Goal: Information Seeking & Learning: Compare options

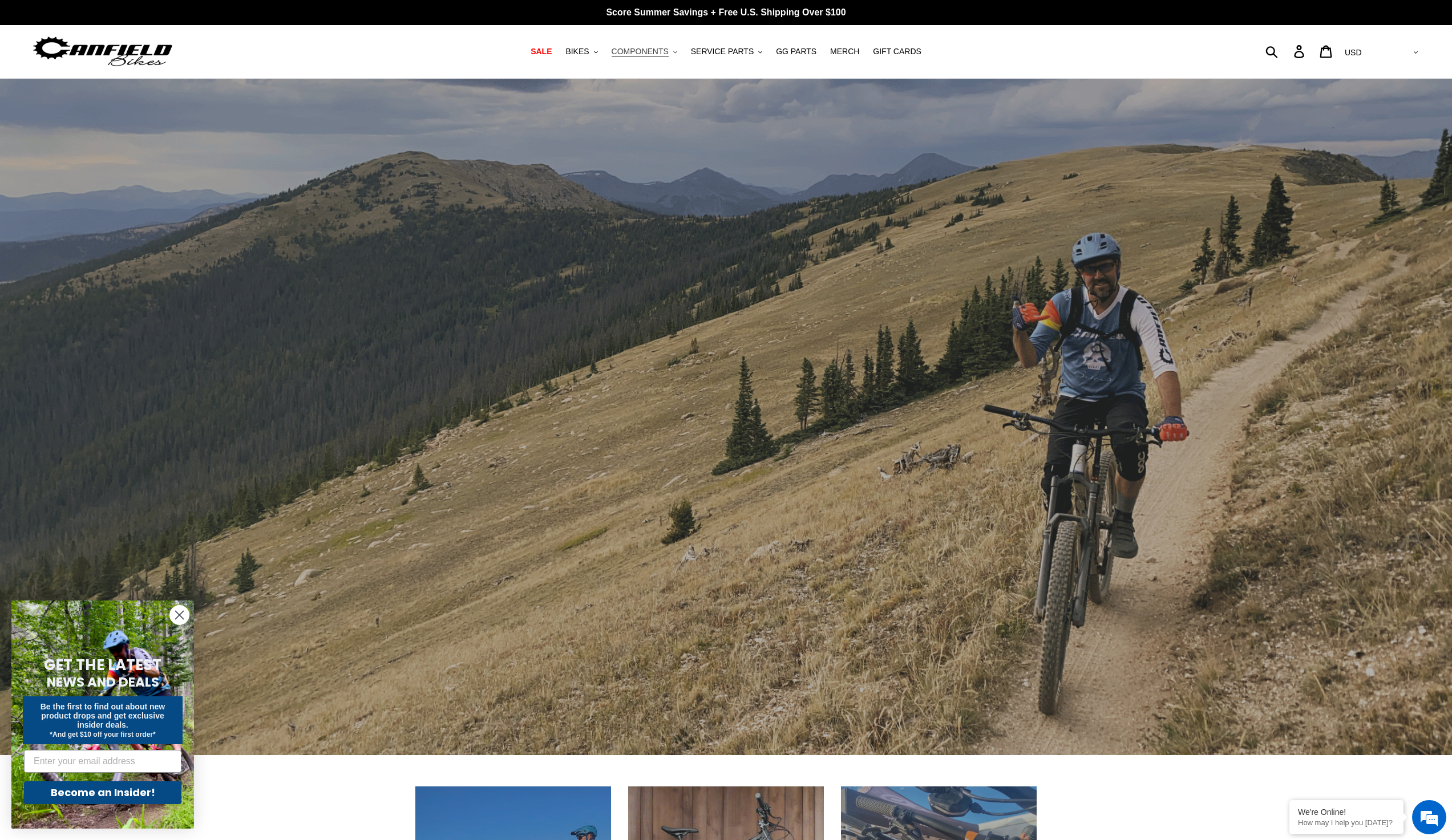
click at [667, 51] on span "COMPONENTS" at bounding box center [640, 51] width 57 height 10
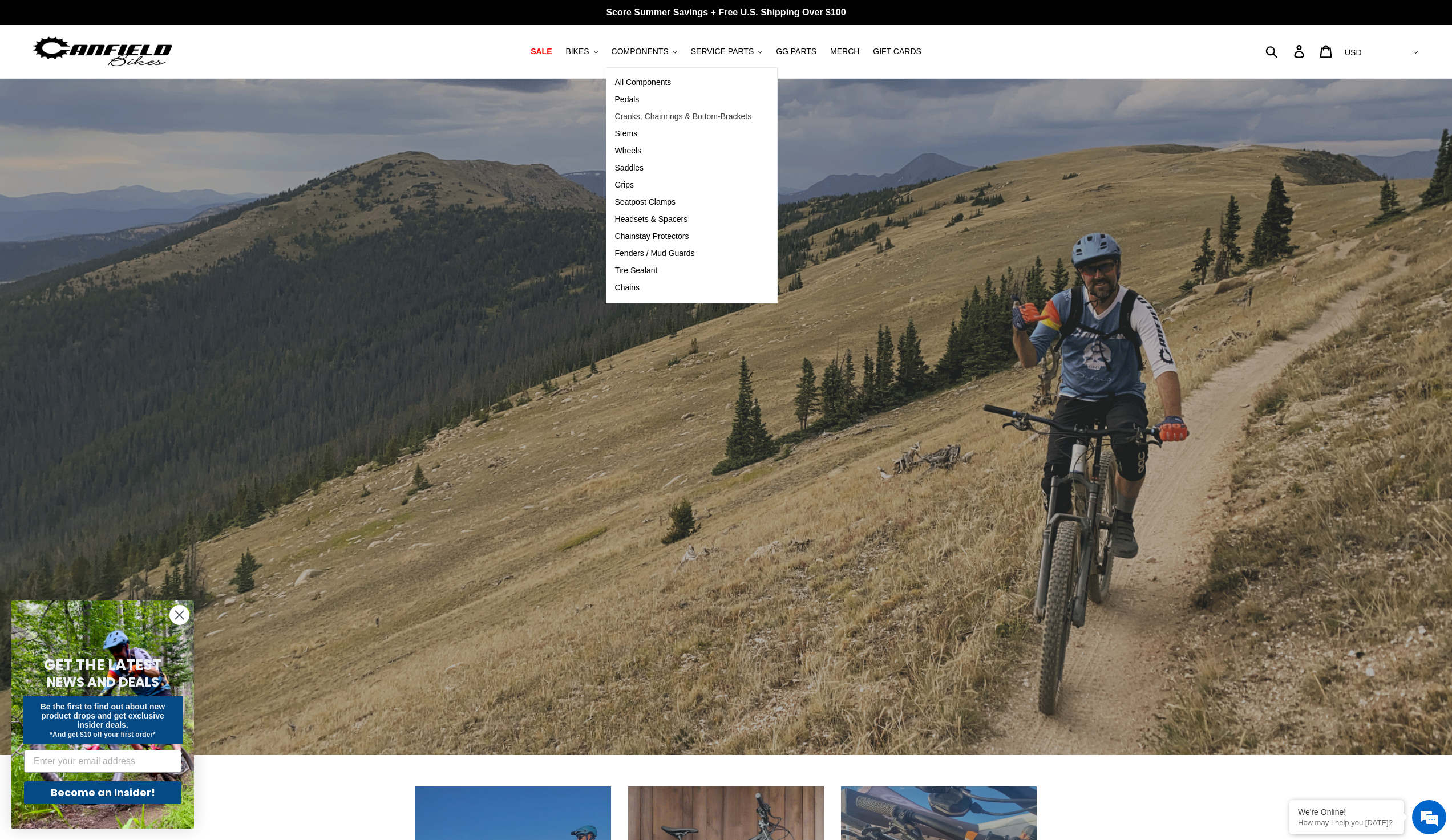
click at [653, 114] on span "Cranks, Chainrings & Bottom-Brackets" at bounding box center [683, 116] width 137 height 10
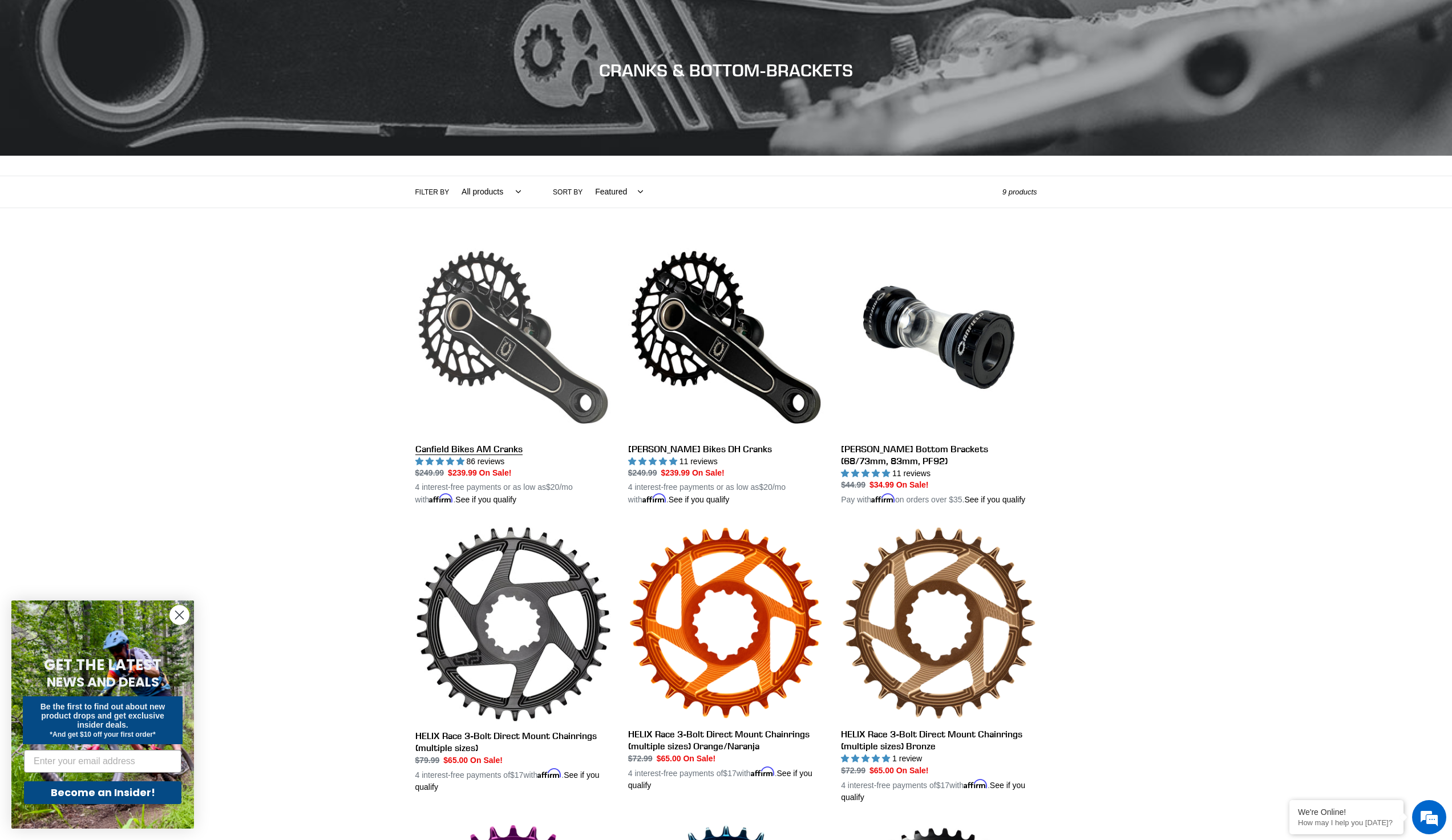
scroll to position [57, 0]
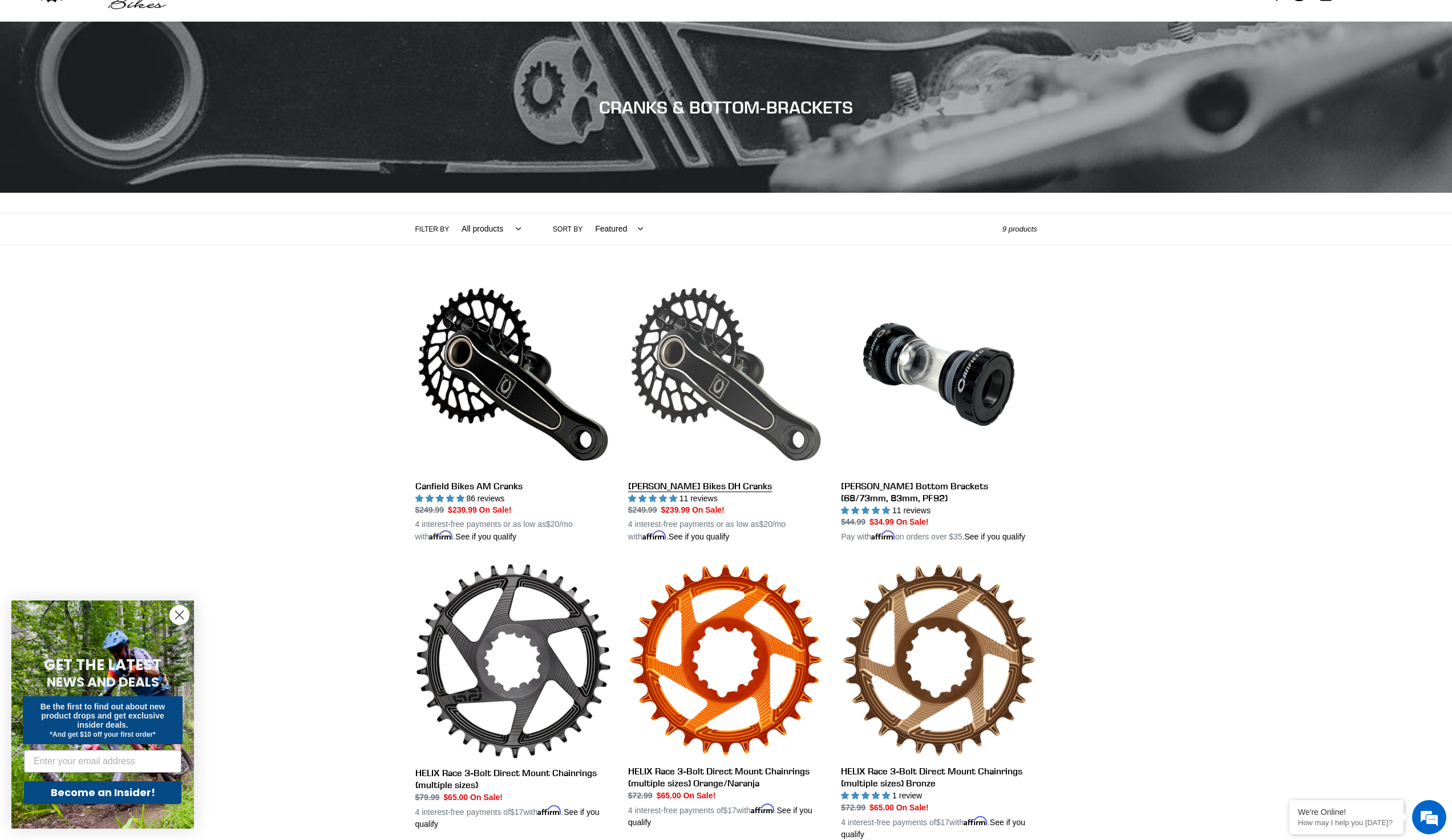
click at [684, 360] on link "Canfield Bikes DH Cranks" at bounding box center [726, 410] width 196 height 267
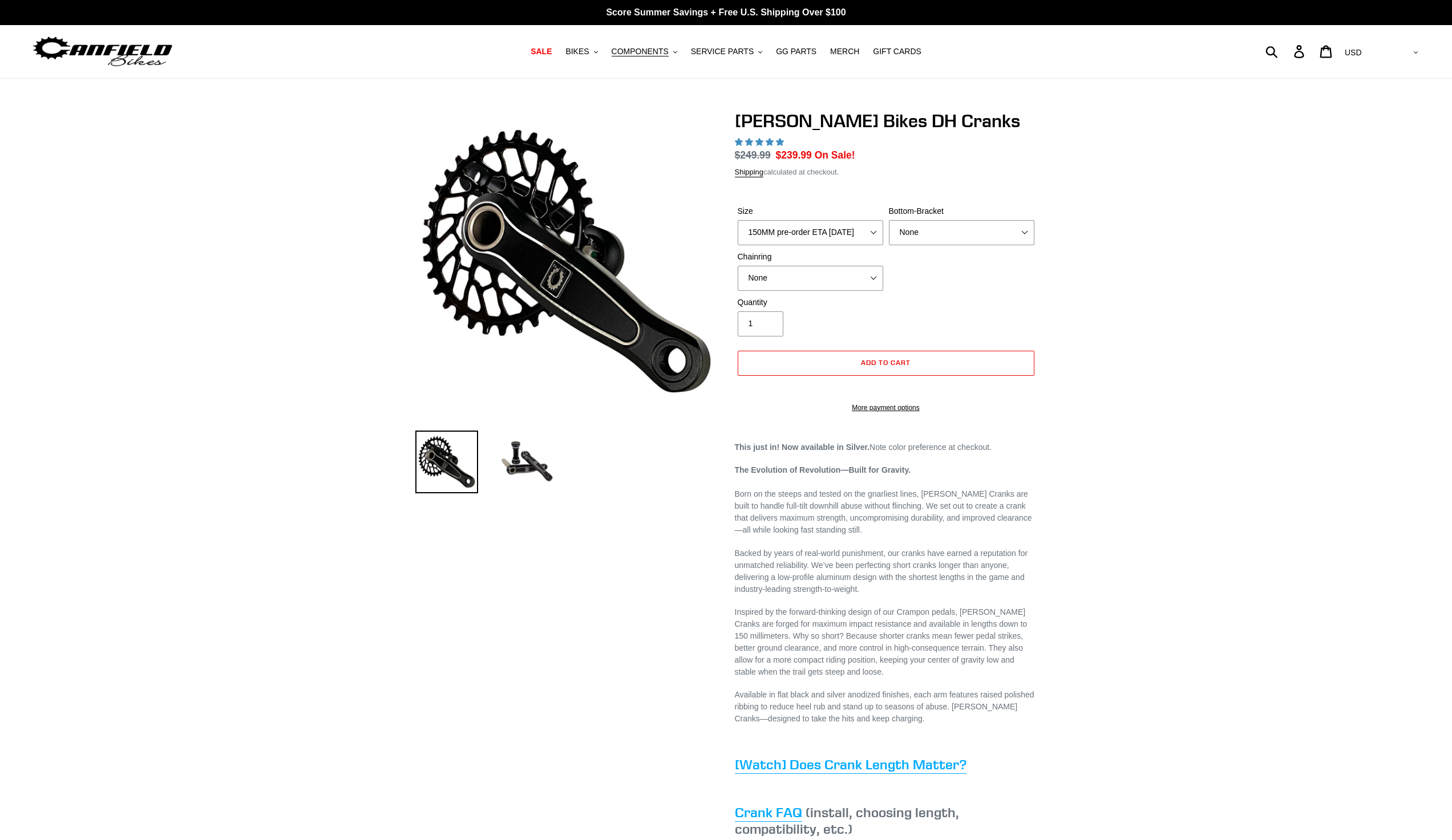
select select "highest-rating"
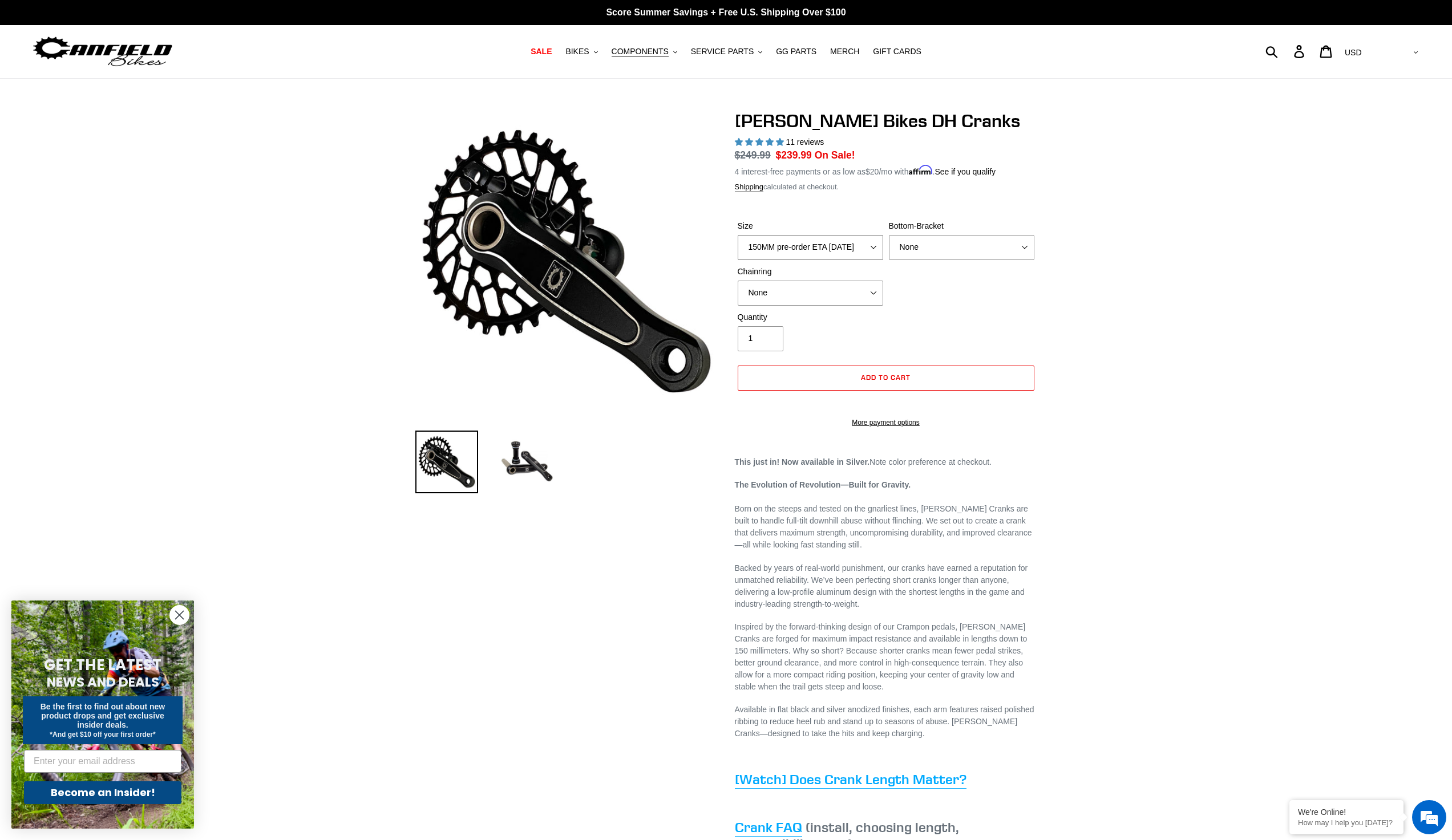
click at [875, 245] on select "150MM pre-order ETA 9/30/25 155MM pre-order ETA 9/30/25 160MM pre-order ETA 9/3…" at bounding box center [810, 247] width 145 height 25
select select "155MM pre-order ETA 9/30/25"
click at [738, 235] on select "150MM pre-order ETA 9/30/25 155MM pre-order ETA 9/30/25 160MM pre-order ETA 9/3…" at bounding box center [810, 247] width 145 height 25
click at [873, 286] on select "None 34t Round" at bounding box center [810, 293] width 145 height 25
click at [738, 281] on select "None 34t Round" at bounding box center [810, 293] width 145 height 25
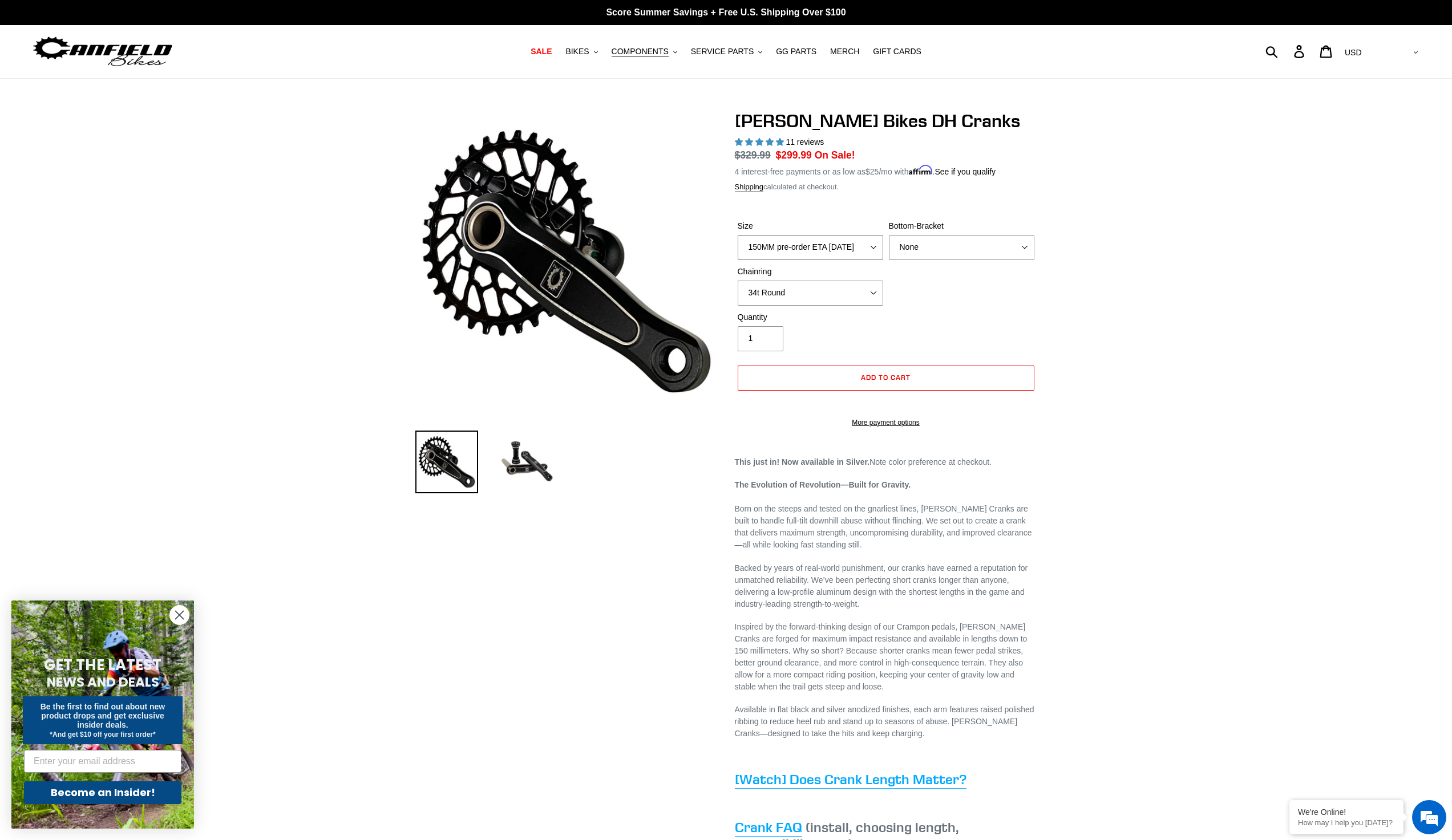
click at [873, 243] on select "150MM pre-order ETA 9/30/25 155MM pre-order ETA 9/30/25 160MM pre-order ETA 9/3…" at bounding box center [810, 247] width 145 height 25
click at [943, 248] on select "None BSA Threaded 83mm" at bounding box center [961, 247] width 145 height 25
click at [889, 235] on select "None BSA Threaded 83mm" at bounding box center [961, 247] width 145 height 25
click at [863, 289] on select "None 34t Round" at bounding box center [810, 293] width 145 height 25
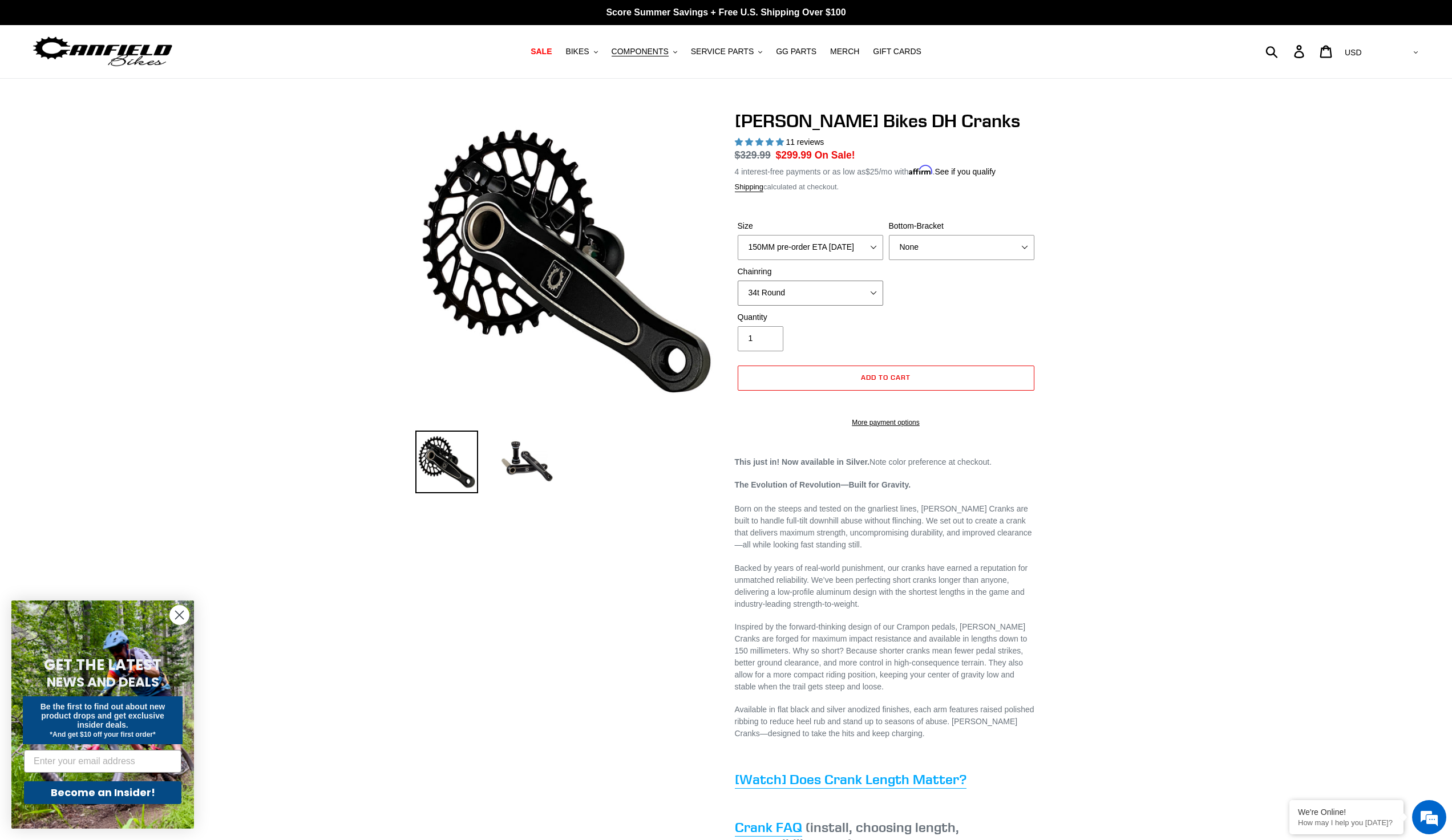
click at [738, 281] on select "None 34t Round" at bounding box center [810, 293] width 145 height 25
click at [863, 291] on select "None 34t Round" at bounding box center [810, 293] width 145 height 25
select select "None"
click at [738, 281] on select "None 34t Round" at bounding box center [810, 293] width 145 height 25
click at [663, 54] on span "COMPONENTS" at bounding box center [640, 51] width 57 height 10
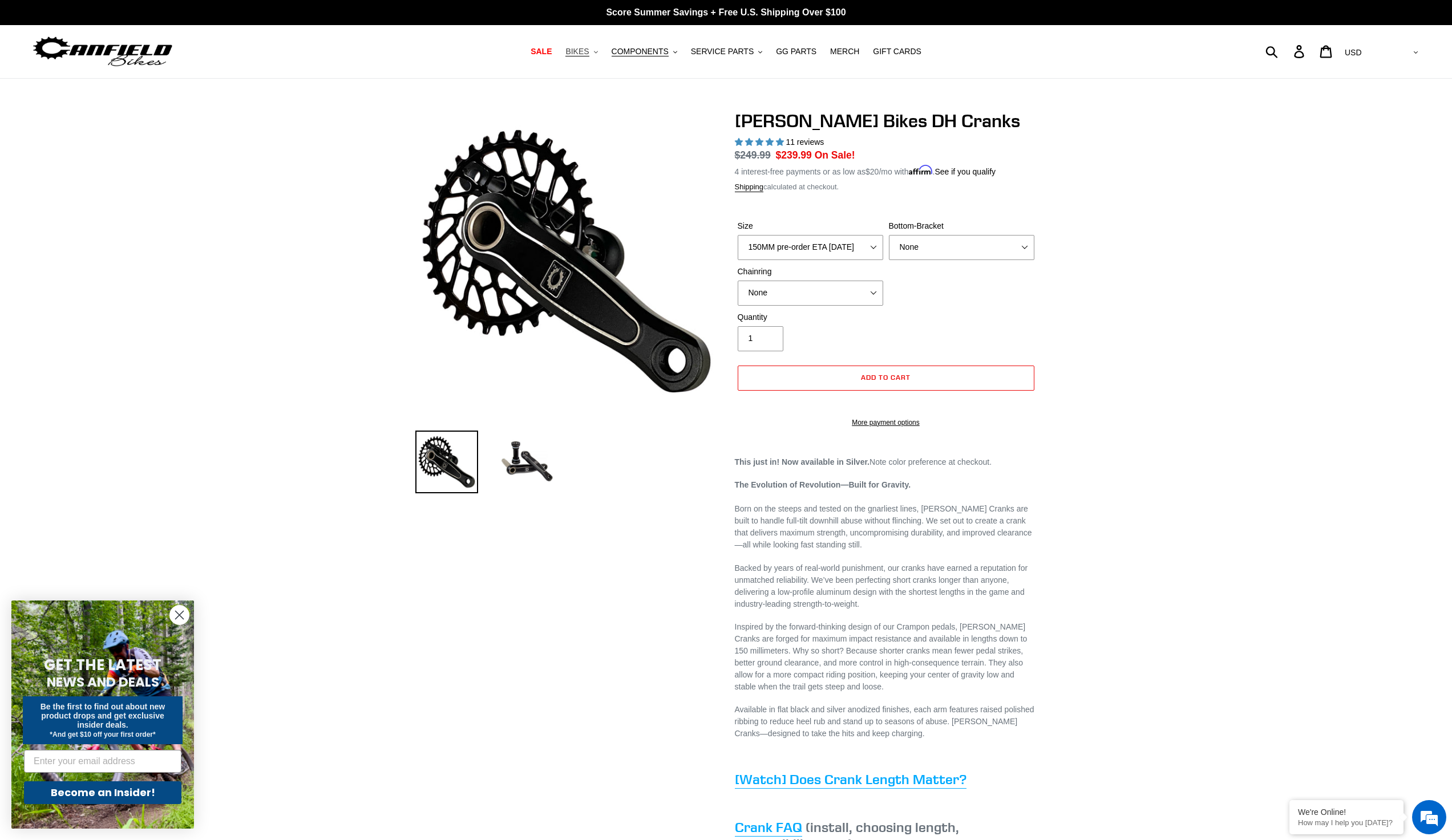
click at [589, 54] on span "BIKES" at bounding box center [577, 51] width 23 height 10
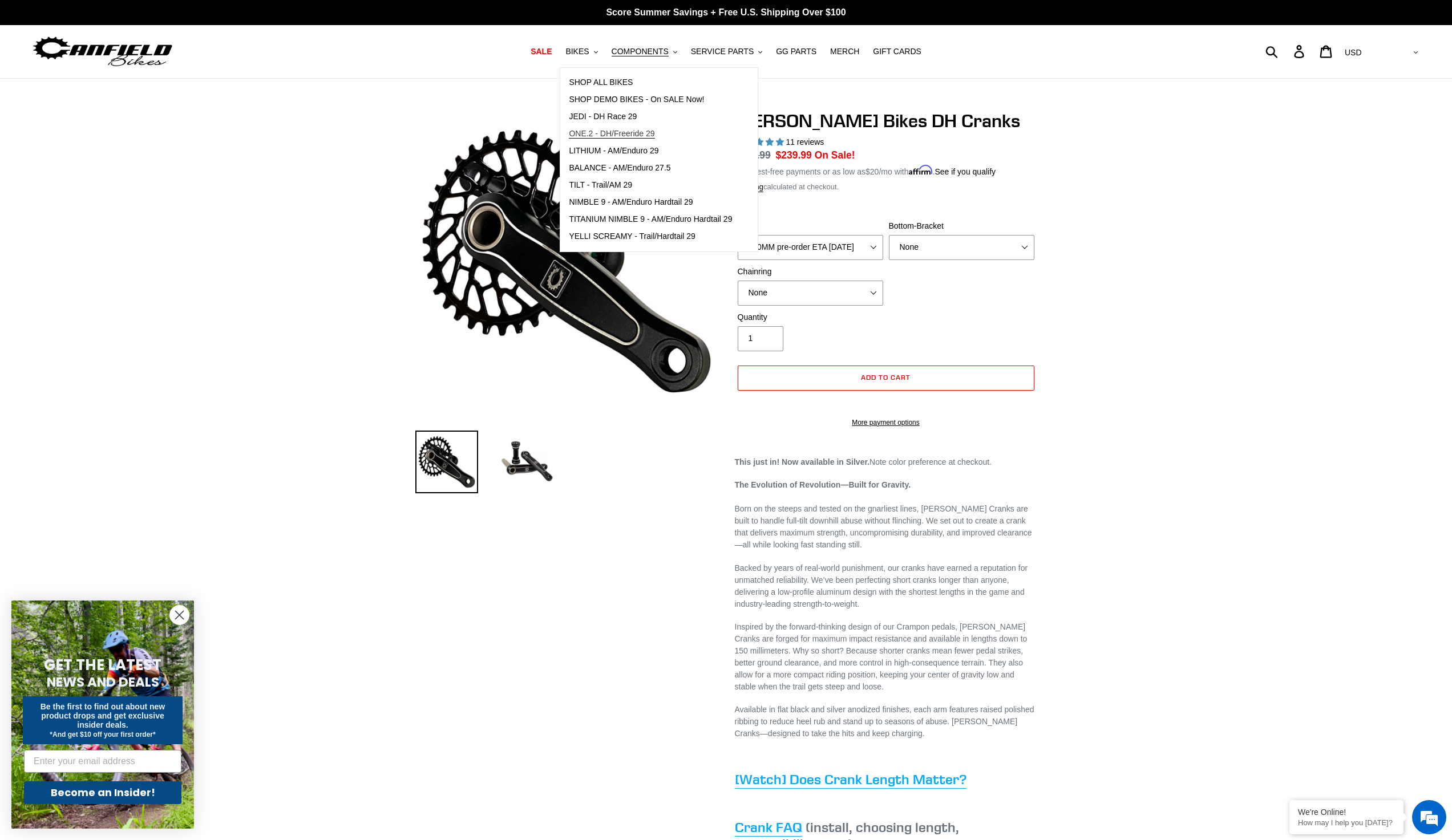
click at [631, 128] on link "ONE.2 - DH/Freeride 29" at bounding box center [650, 134] width 181 height 17
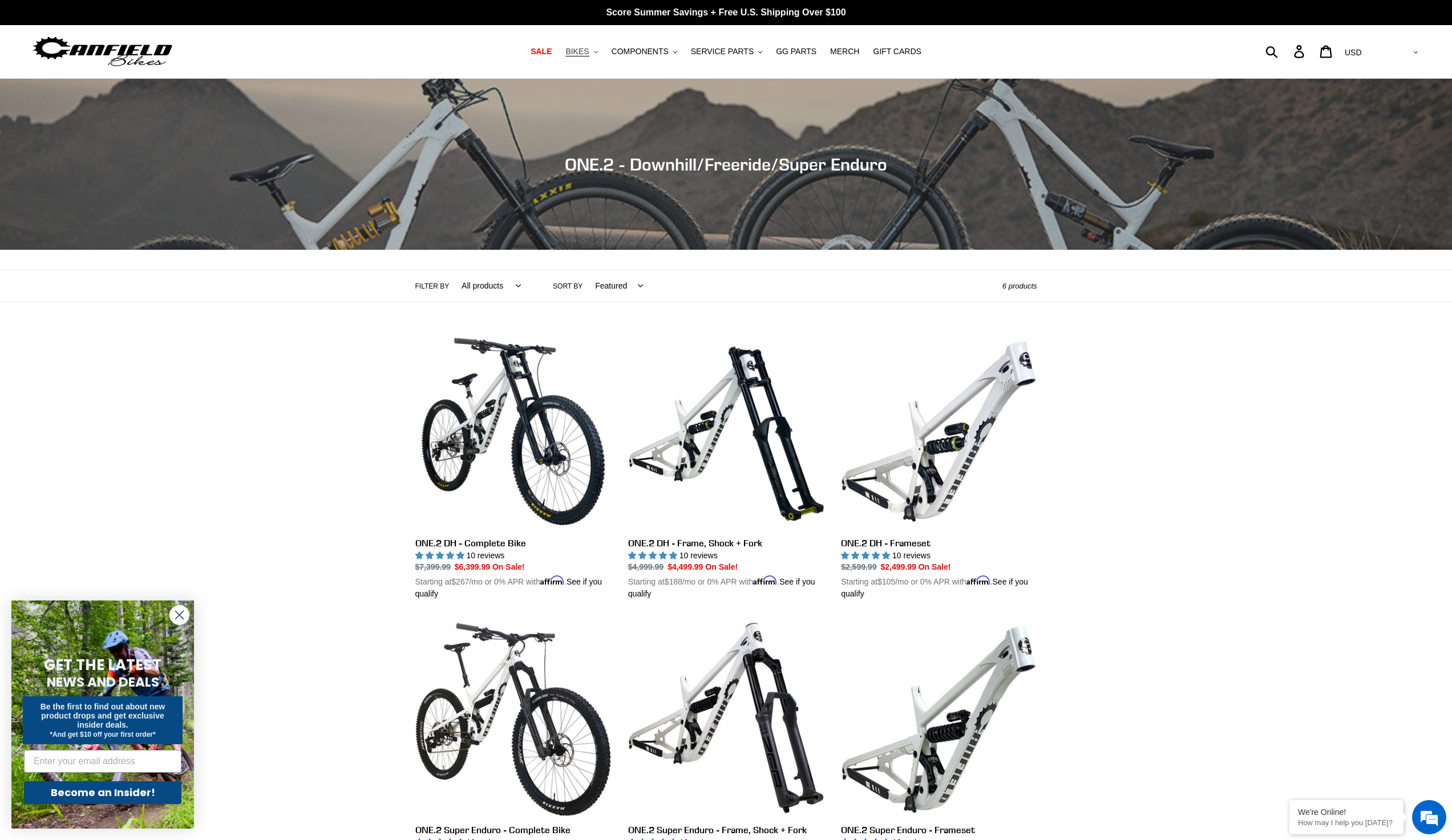
click at [589, 53] on span "BIKES" at bounding box center [577, 51] width 23 height 10
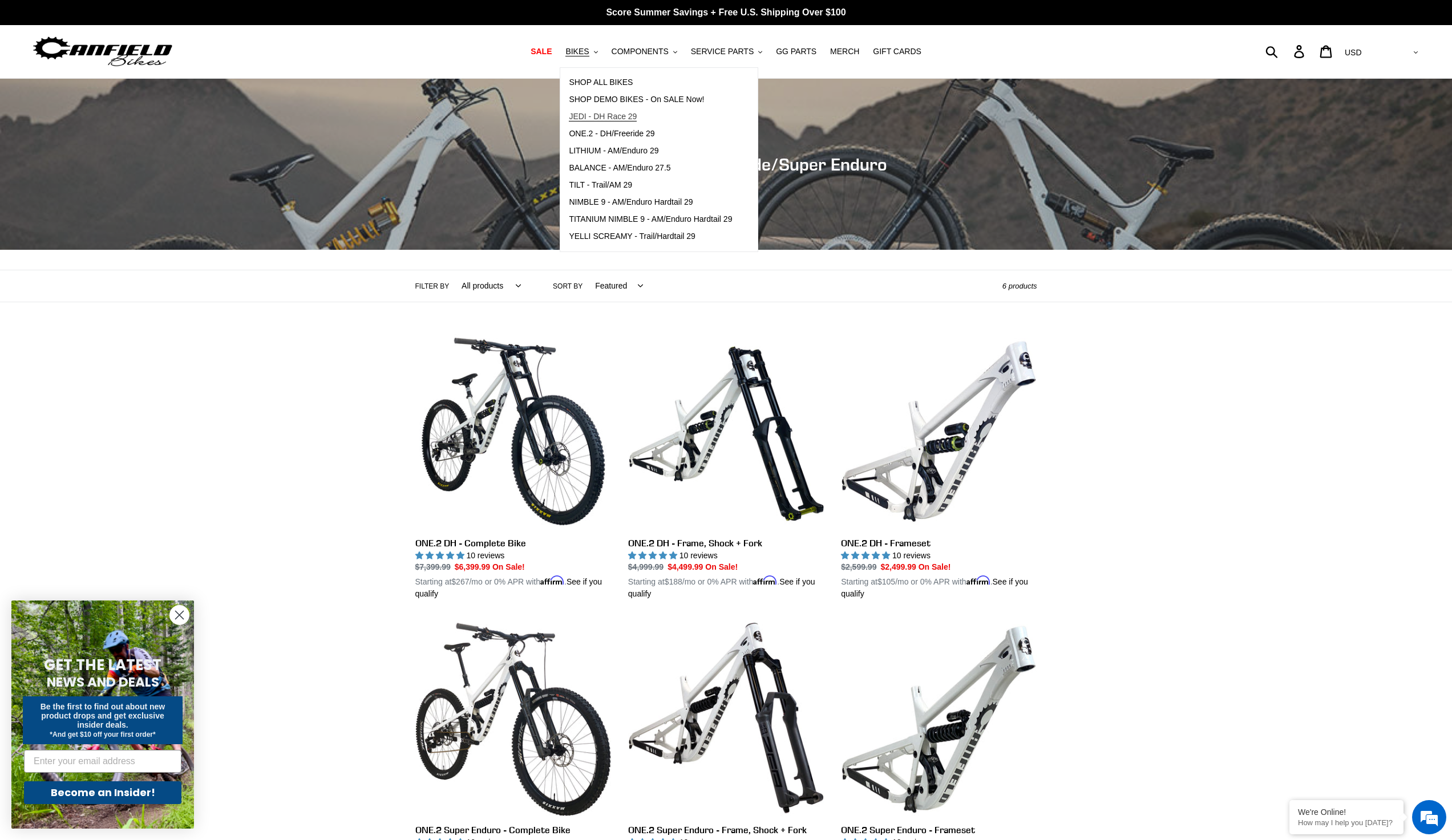
click at [619, 116] on span "JEDI - DH Race 29" at bounding box center [602, 116] width 68 height 10
